Goal: Task Accomplishment & Management: Use online tool/utility

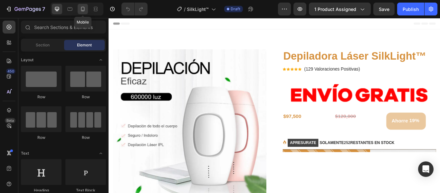
click at [82, 9] on icon at bounding box center [83, 9] width 6 height 6
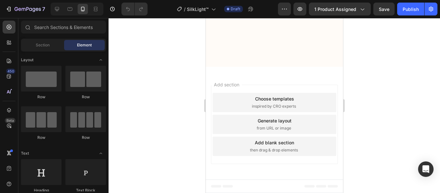
scroll to position [774, 0]
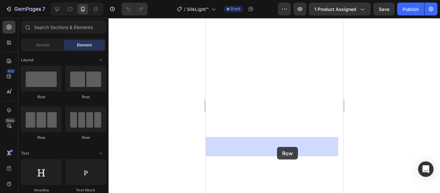
drag, startPoint x: 296, startPoint y: 106, endPoint x: 277, endPoint y: 147, distance: 45.2
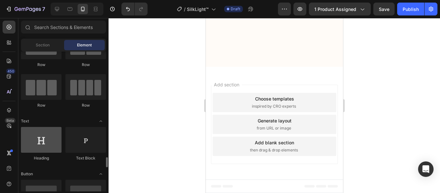
scroll to position [129, 0]
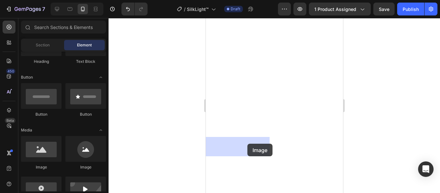
drag, startPoint x: 258, startPoint y: 169, endPoint x: 249, endPoint y: 143, distance: 26.6
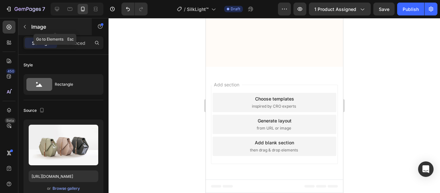
click at [25, 27] on icon "button" at bounding box center [25, 27] width 2 height 4
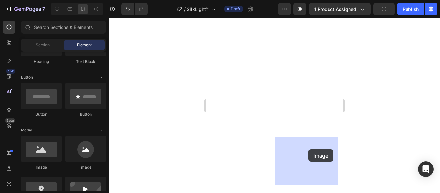
drag, startPoint x: 255, startPoint y: 169, endPoint x: 304, endPoint y: 150, distance: 53.3
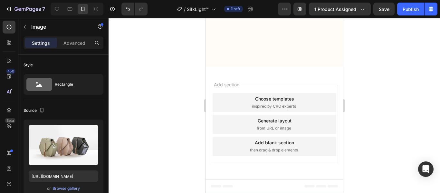
click at [58, 191] on div "Browse gallery" at bounding box center [66, 189] width 27 height 6
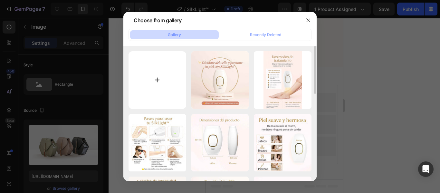
click at [156, 78] on input "file" at bounding box center [158, 80] width 58 height 58
type input "C:\fakepath\img_3130_adobeexpress-1658940688332_1200x.webp"
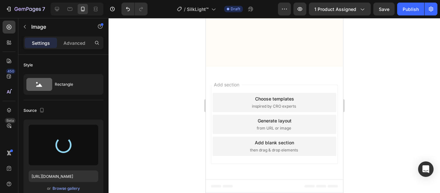
type input "[URL][DOMAIN_NAME]"
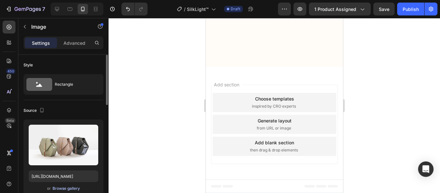
click at [60, 190] on div "Browse gallery" at bounding box center [66, 189] width 27 height 6
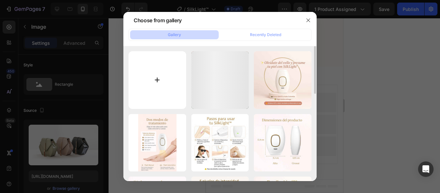
click at [160, 79] on input "file" at bounding box center [158, 80] width 58 height 58
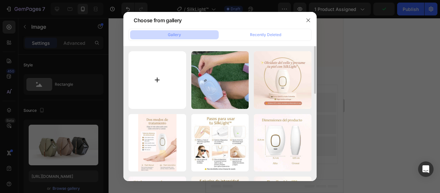
type input "C:\fakepath\GIF_600x600.webp"
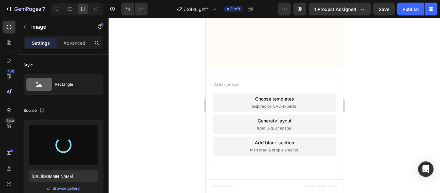
type input "[URL][DOMAIN_NAME]"
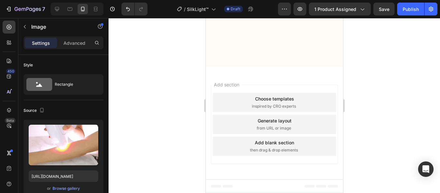
scroll to position [806, 0]
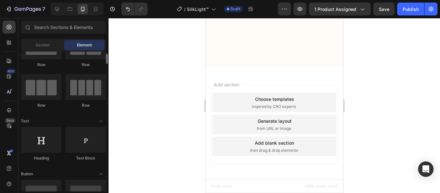
scroll to position [0, 0]
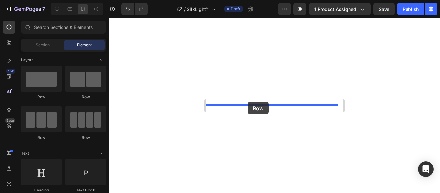
drag, startPoint x: 251, startPoint y: 92, endPoint x: 248, endPoint y: 102, distance: 10.8
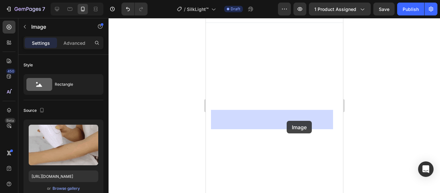
drag, startPoint x: 308, startPoint y: 155, endPoint x: 287, endPoint y: 121, distance: 40.4
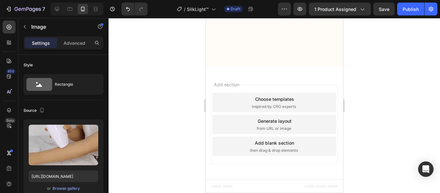
scroll to position [871, 0]
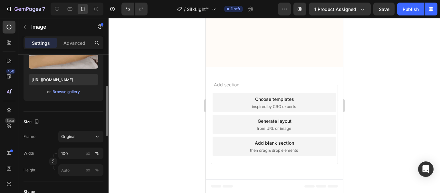
scroll to position [161, 0]
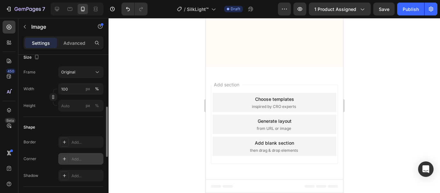
click at [77, 156] on div "Add..." at bounding box center [87, 159] width 30 height 6
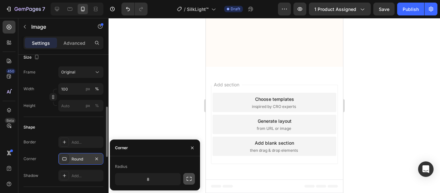
click at [188, 180] on icon "button" at bounding box center [189, 179] width 6 height 6
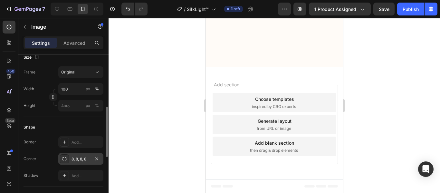
click at [381, 113] on div at bounding box center [275, 105] width 332 height 175
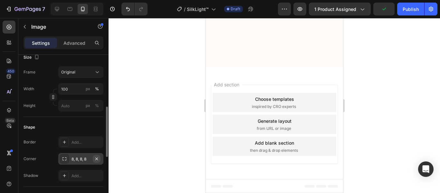
click at [97, 160] on icon "button" at bounding box center [96, 158] width 5 height 5
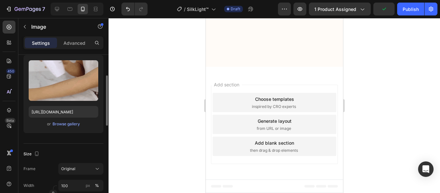
scroll to position [0, 0]
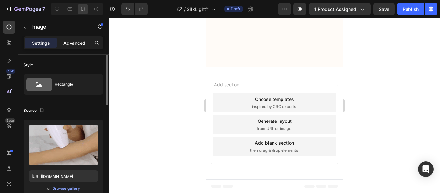
click at [77, 41] on p "Advanced" at bounding box center [75, 43] width 22 height 7
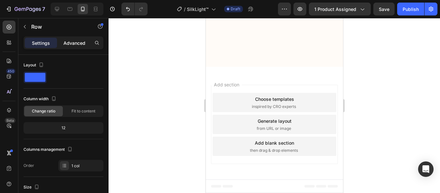
click at [70, 42] on p "Advanced" at bounding box center [75, 43] width 22 height 7
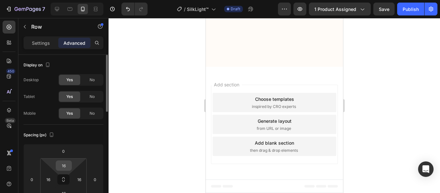
click at [66, 165] on input "16" at bounding box center [63, 166] width 13 height 10
type input "0"
click at [66, 189] on input "16" at bounding box center [63, 194] width 13 height 10
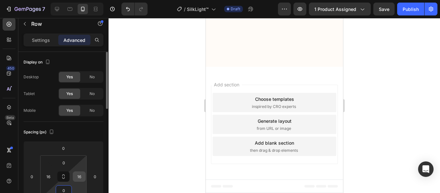
type input "0"
click at [79, 177] on input "16" at bounding box center [79, 177] width 10 height 10
type input "0"
click at [46, 176] on input "16" at bounding box center [49, 177] width 10 height 10
type input "0"
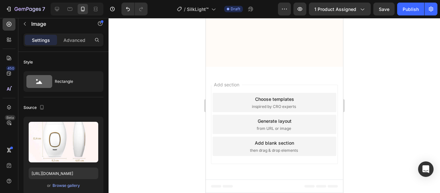
click at [396, 73] on div at bounding box center [275, 105] width 332 height 175
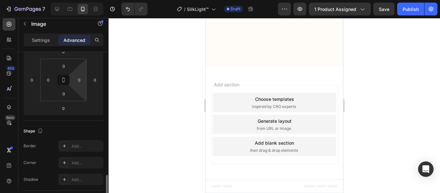
scroll to position [193, 0]
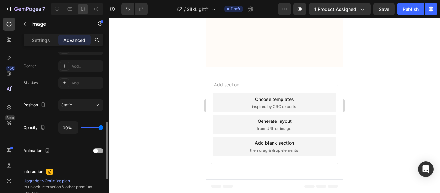
click at [100, 151] on div at bounding box center [98, 150] width 10 height 5
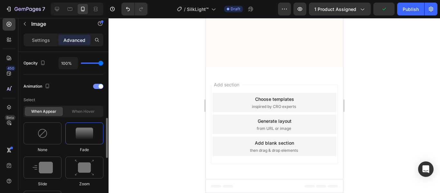
scroll to position [322, 0]
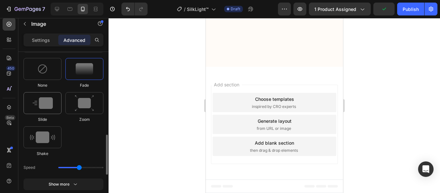
click at [44, 101] on img at bounding box center [43, 103] width 20 height 12
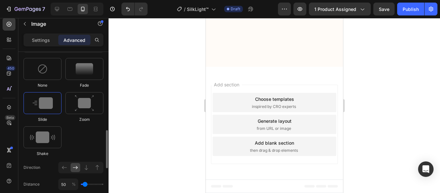
scroll to position [387, 0]
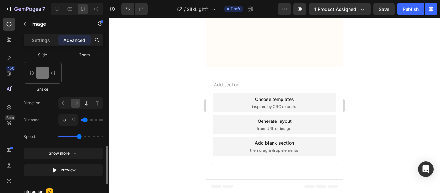
click at [86, 106] on icon at bounding box center [86, 103] width 6 height 6
type input "100"
click at [405, 74] on div at bounding box center [275, 105] width 332 height 175
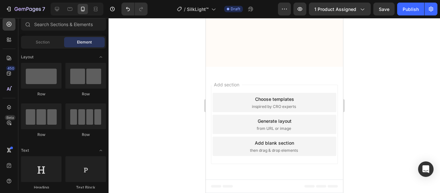
scroll to position [1387, 0]
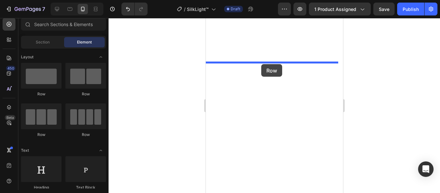
drag, startPoint x: 256, startPoint y: 95, endPoint x: 261, endPoint y: 64, distance: 31.4
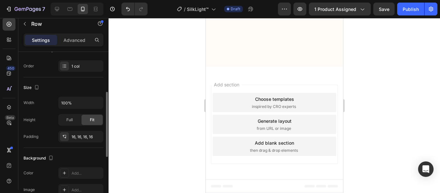
scroll to position [193, 0]
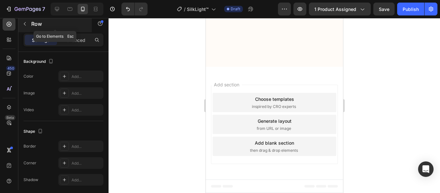
click at [25, 24] on icon "button" at bounding box center [24, 23] width 5 height 5
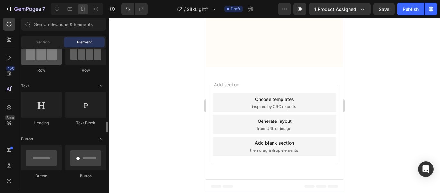
scroll to position [161, 0]
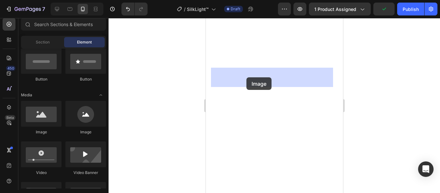
drag, startPoint x: 291, startPoint y: 138, endPoint x: 246, endPoint y: 77, distance: 75.0
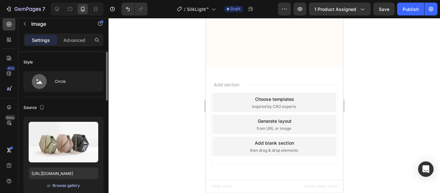
click at [66, 184] on div "Browse gallery" at bounding box center [66, 186] width 27 height 6
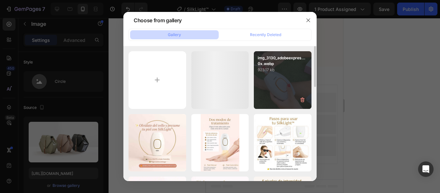
click at [289, 81] on div "img_3130_adobeexpres...0x.webp 923.17 kb" at bounding box center [283, 80] width 58 height 58
type input "[URL][DOMAIN_NAME]"
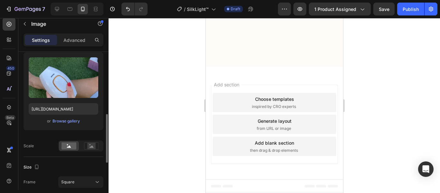
scroll to position [97, 0]
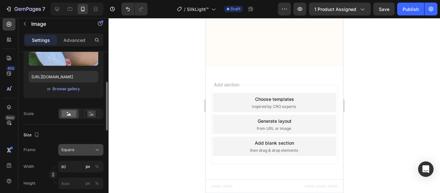
click at [77, 149] on div "Square" at bounding box center [77, 150] width 32 height 6
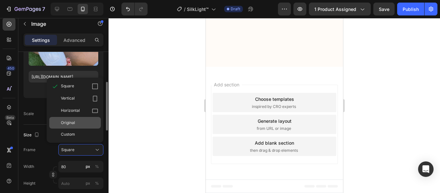
click at [73, 123] on span "Original" at bounding box center [68, 123] width 14 height 6
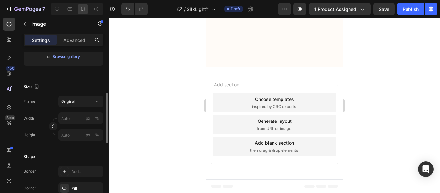
scroll to position [193, 0]
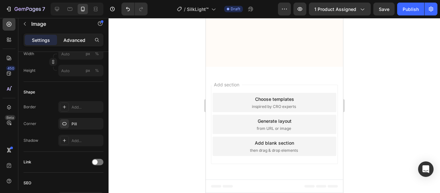
click at [71, 35] on div "Advanced" at bounding box center [74, 40] width 32 height 10
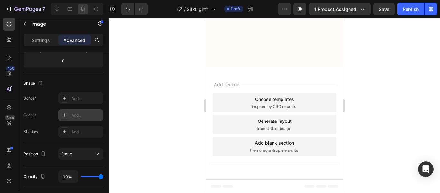
scroll to position [0, 0]
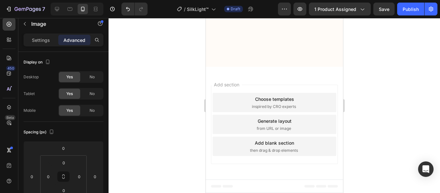
click at [356, 90] on div at bounding box center [275, 105] width 332 height 175
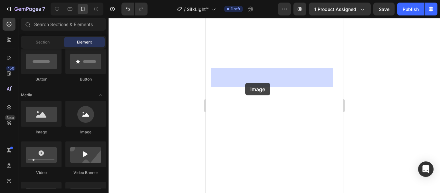
drag, startPoint x: 270, startPoint y: 131, endPoint x: 245, endPoint y: 83, distance: 54.2
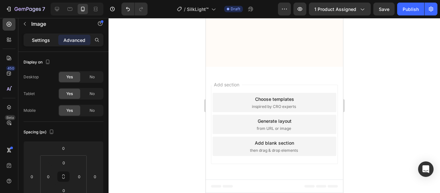
click at [36, 39] on p "Settings" at bounding box center [41, 40] width 18 height 7
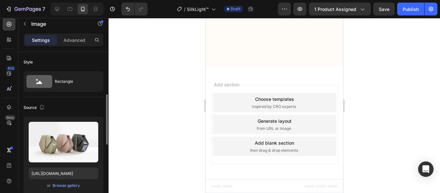
scroll to position [64, 0]
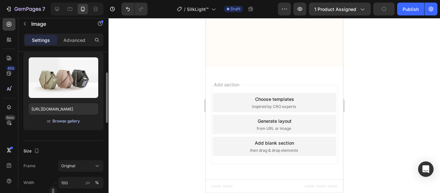
click at [67, 121] on div "Browse gallery" at bounding box center [66, 121] width 27 height 6
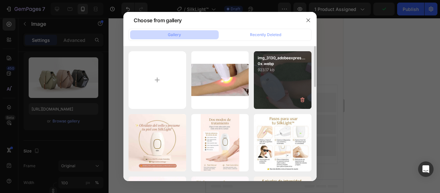
click at [265, 89] on div "img_3130_adobeexpres...0x.webp 923.17 kb" at bounding box center [283, 80] width 58 height 58
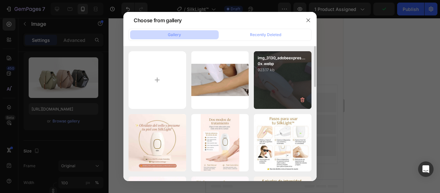
type input "[URL][DOMAIN_NAME]"
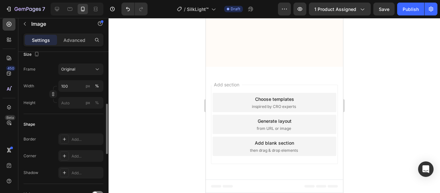
scroll to position [193, 0]
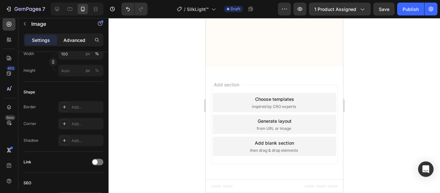
click at [75, 35] on div "Advanced" at bounding box center [74, 40] width 32 height 10
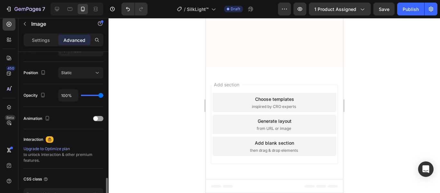
scroll to position [258, 0]
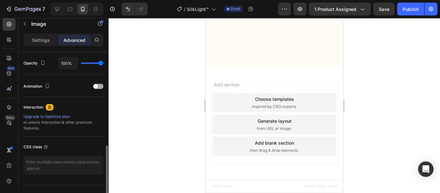
click at [101, 86] on div at bounding box center [98, 86] width 10 height 5
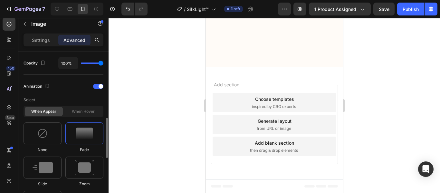
scroll to position [290, 0]
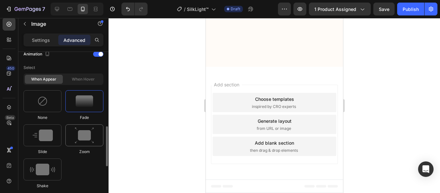
click at [83, 133] on img at bounding box center [84, 135] width 19 height 16
click at [43, 40] on p "Settings" at bounding box center [41, 40] width 18 height 7
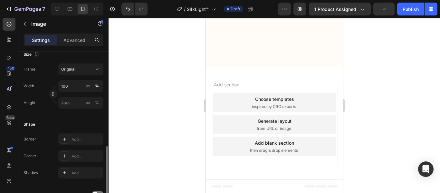
scroll to position [193, 0]
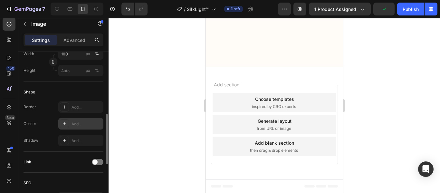
click at [78, 124] on div "Add..." at bounding box center [87, 124] width 30 height 6
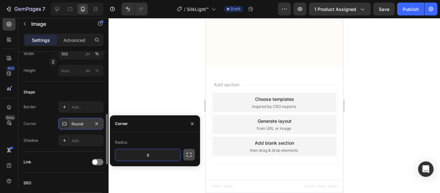
click at [189, 157] on icon "button" at bounding box center [189, 155] width 6 height 6
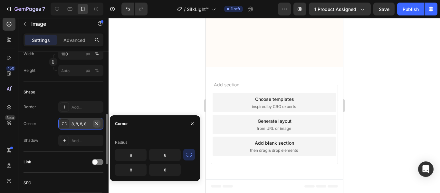
click at [97, 124] on icon "button" at bounding box center [96, 123] width 5 height 5
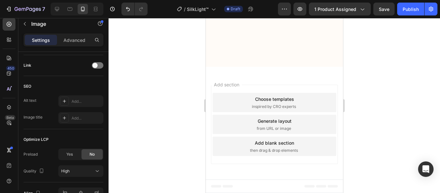
scroll to position [330, 0]
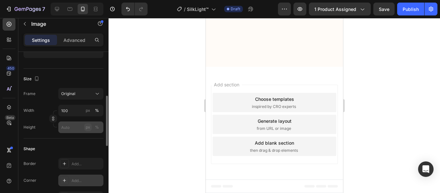
scroll to position [169, 0]
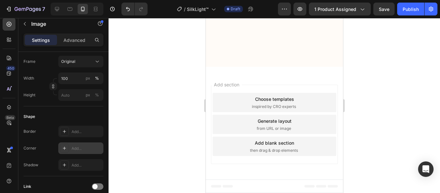
click at [83, 147] on div "Add..." at bounding box center [87, 149] width 30 height 6
type input "8"
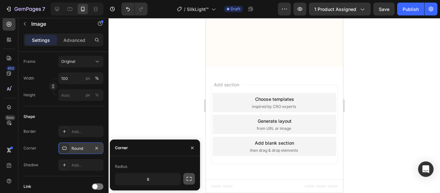
click at [187, 178] on icon "button" at bounding box center [189, 179] width 6 height 6
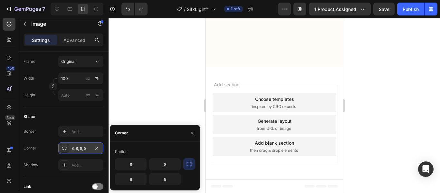
click at [374, 98] on div at bounding box center [275, 105] width 332 height 175
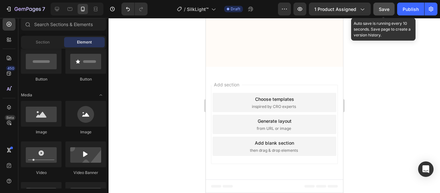
click at [387, 10] on span "Save" at bounding box center [384, 8] width 11 height 5
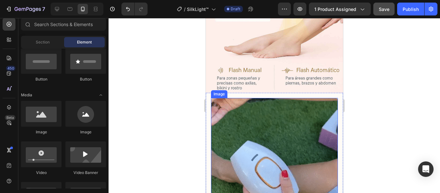
scroll to position [1395, 0]
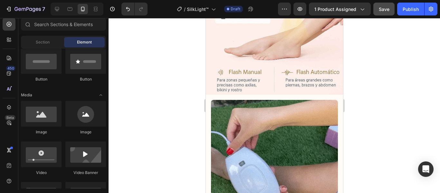
click at [427, 76] on div at bounding box center [275, 105] width 332 height 175
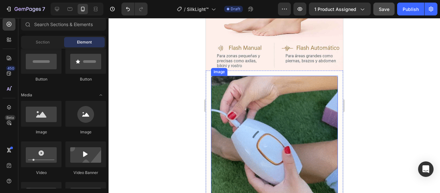
scroll to position [1459, 0]
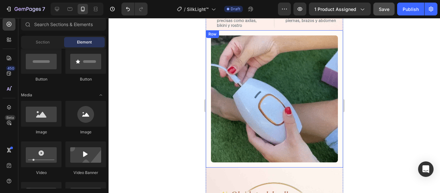
click at [239, 118] on div "Image Row" at bounding box center [274, 98] width 137 height 137
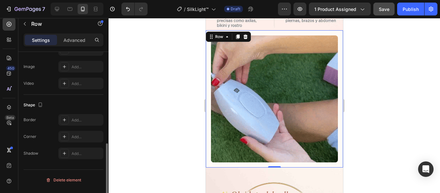
scroll to position [155, 0]
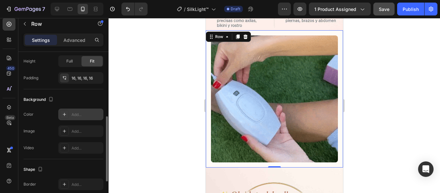
click at [87, 113] on div "Add..." at bounding box center [87, 115] width 30 height 6
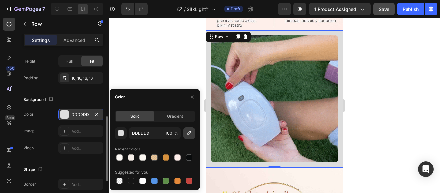
click at [191, 134] on icon "button" at bounding box center [189, 133] width 6 height 6
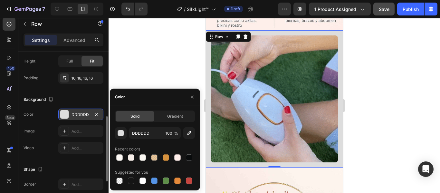
type input "F8E8E4"
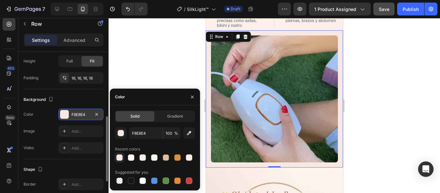
click at [403, 108] on div at bounding box center [275, 105] width 332 height 175
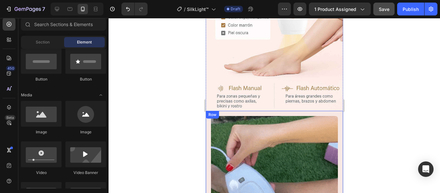
scroll to position [1363, 0]
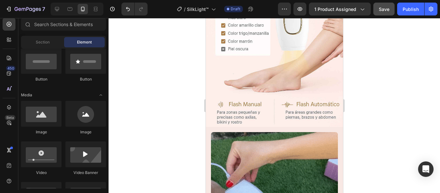
click at [406, 79] on div at bounding box center [275, 105] width 332 height 175
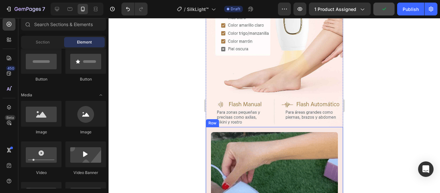
click at [209, 127] on div "Image Row" at bounding box center [274, 195] width 137 height 137
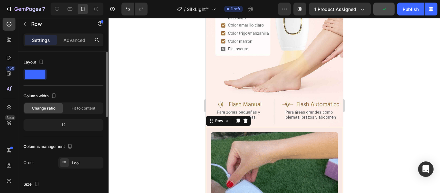
scroll to position [129, 0]
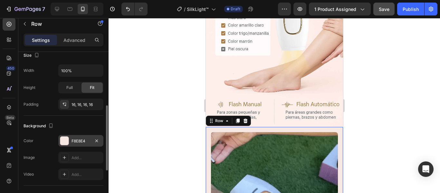
click at [84, 144] on div "F8E8E4" at bounding box center [80, 141] width 45 height 12
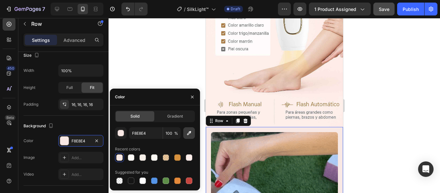
click at [190, 135] on icon "button" at bounding box center [189, 133] width 6 height 6
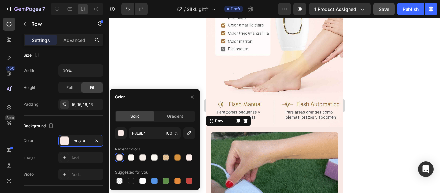
type input "FFEFEB"
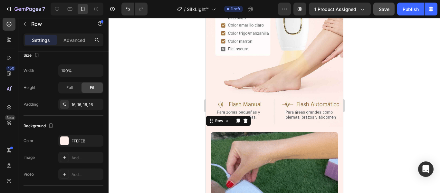
click at [386, 80] on div at bounding box center [275, 105] width 332 height 175
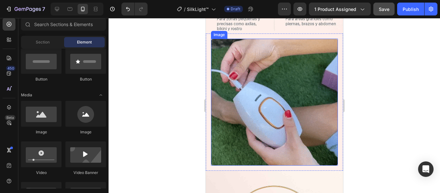
scroll to position [1459, 0]
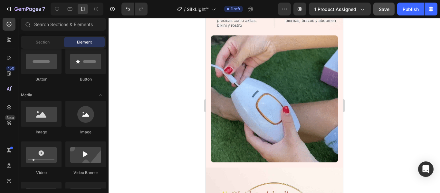
click at [426, 82] on div at bounding box center [275, 105] width 332 height 175
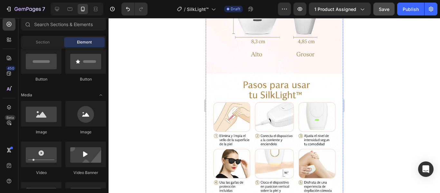
scroll to position [943, 0]
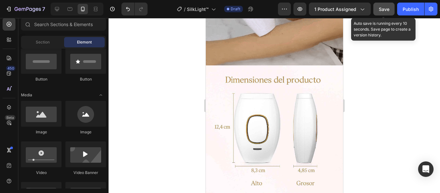
click at [384, 12] on span "Save" at bounding box center [384, 8] width 11 height 5
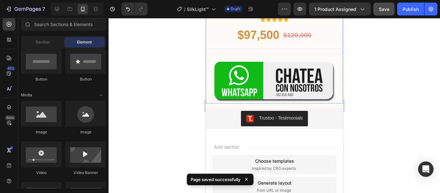
scroll to position [2095, 0]
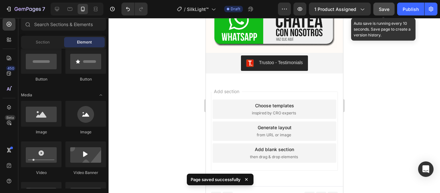
click at [378, 5] on button "Save" at bounding box center [384, 9] width 21 height 13
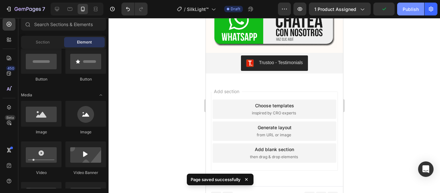
click at [412, 9] on div "Publish" at bounding box center [411, 9] width 16 height 7
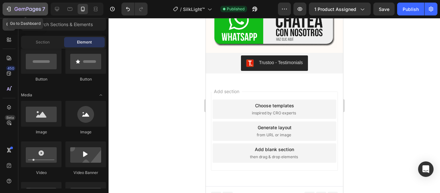
click at [6, 8] on icon "button" at bounding box center [8, 9] width 6 height 6
